Goal: Task Accomplishment & Management: Complete application form

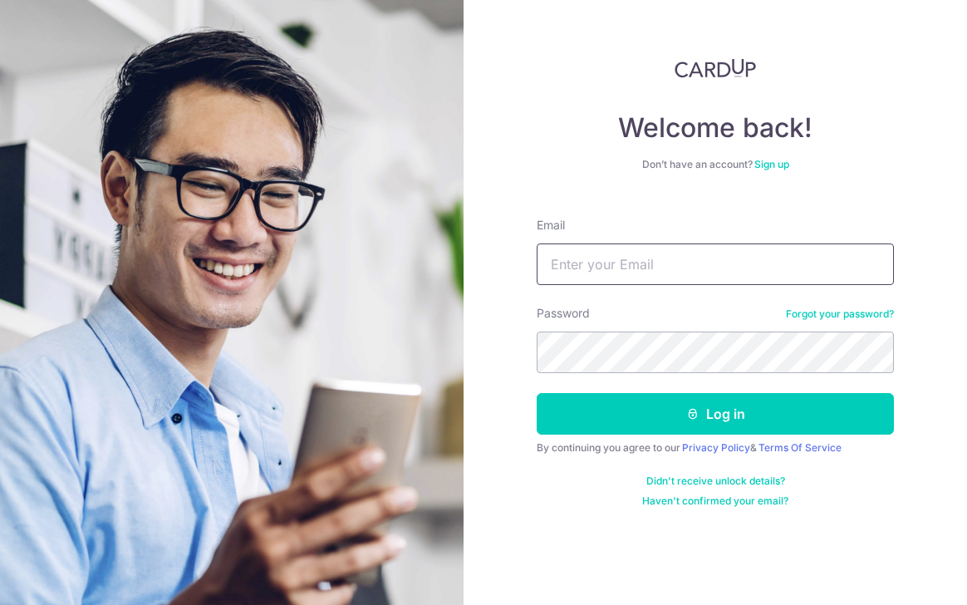
click at [639, 263] on input "Email" at bounding box center [715, 264] width 357 height 42
type input "[EMAIL_ADDRESS][DOMAIN_NAME]"
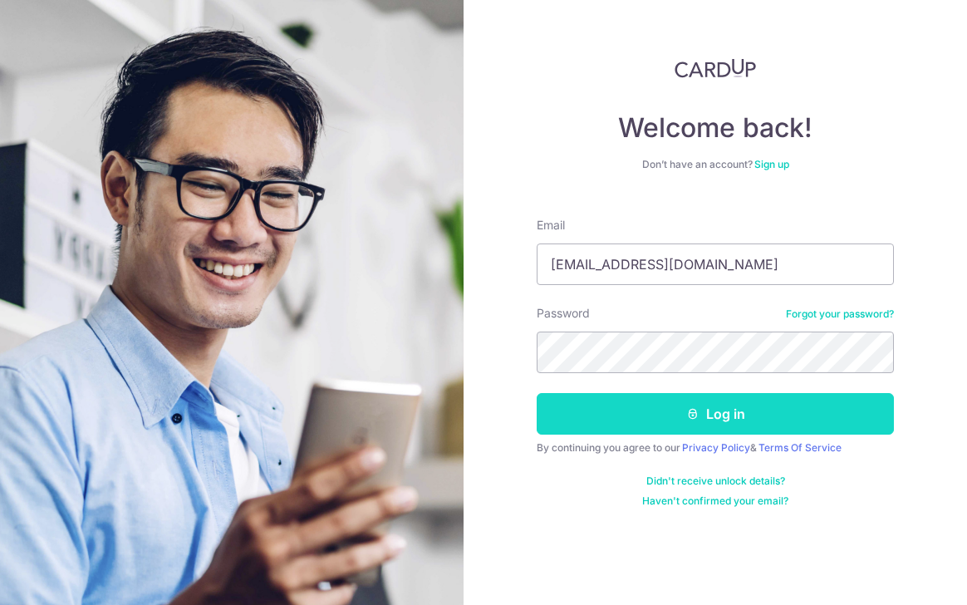
click at [689, 392] on form "Email [EMAIL_ADDRESS][DOMAIN_NAME] Password Forgot your password? Log in By con…" at bounding box center [715, 355] width 357 height 303
click at [689, 433] on button "Log in" at bounding box center [715, 414] width 357 height 42
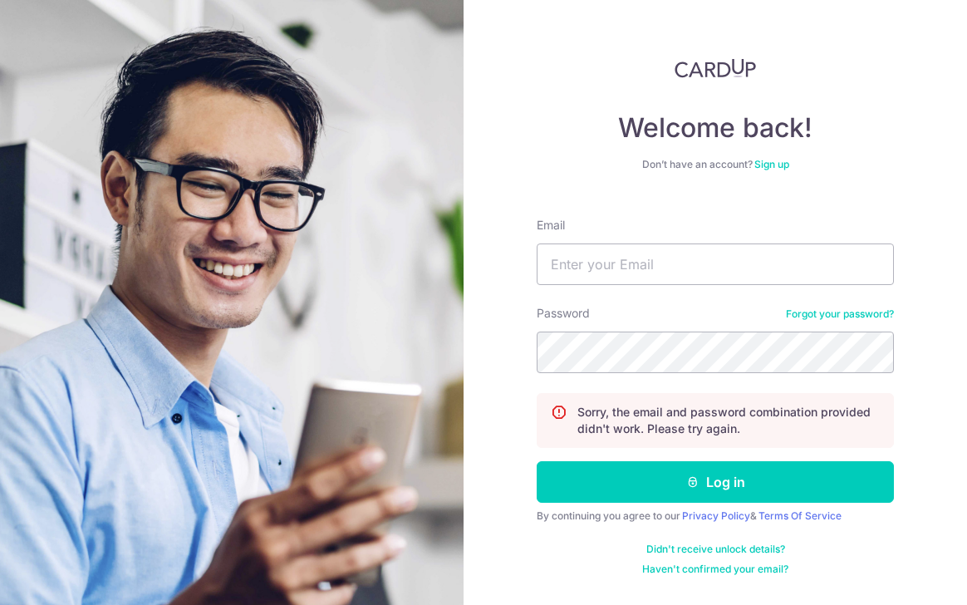
click at [401, 177] on img at bounding box center [232, 425] width 598 height 851
